Goal: Task Accomplishment & Management: Manage account settings

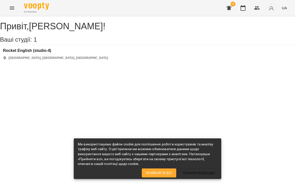
click at [164, 169] on button "Прийняти всі" at bounding box center [159, 172] width 35 height 9
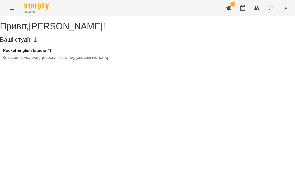
click at [229, 13] on button "button" at bounding box center [229, 8] width 12 height 12
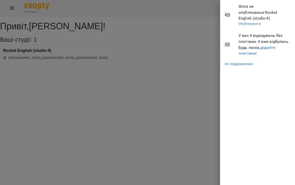
click at [187, 79] on div at bounding box center [147, 92] width 295 height 185
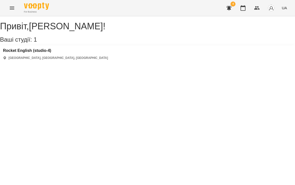
click at [270, 9] on img "button" at bounding box center [271, 8] width 7 height 7
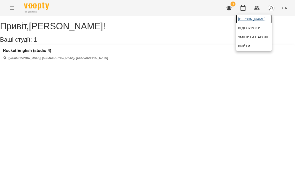
click at [270, 18] on span "[PERSON_NAME]" at bounding box center [254, 19] width 32 height 6
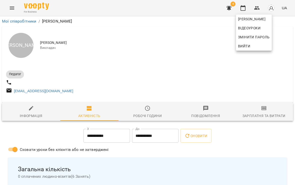
click at [215, 63] on div at bounding box center [147, 92] width 295 height 185
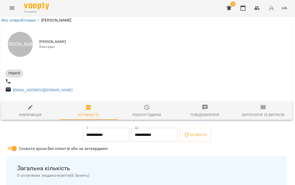
scroll to position [306, 1]
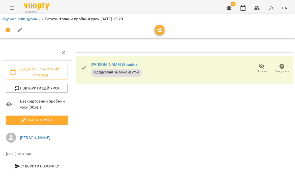
click at [27, 19] on link "Журнал відвідувань" at bounding box center [21, 19] width 38 height 5
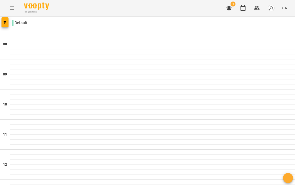
scroll to position [-4, 0]
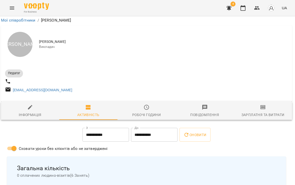
scroll to position [280, 1]
